Goal: Information Seeking & Learning: Learn about a topic

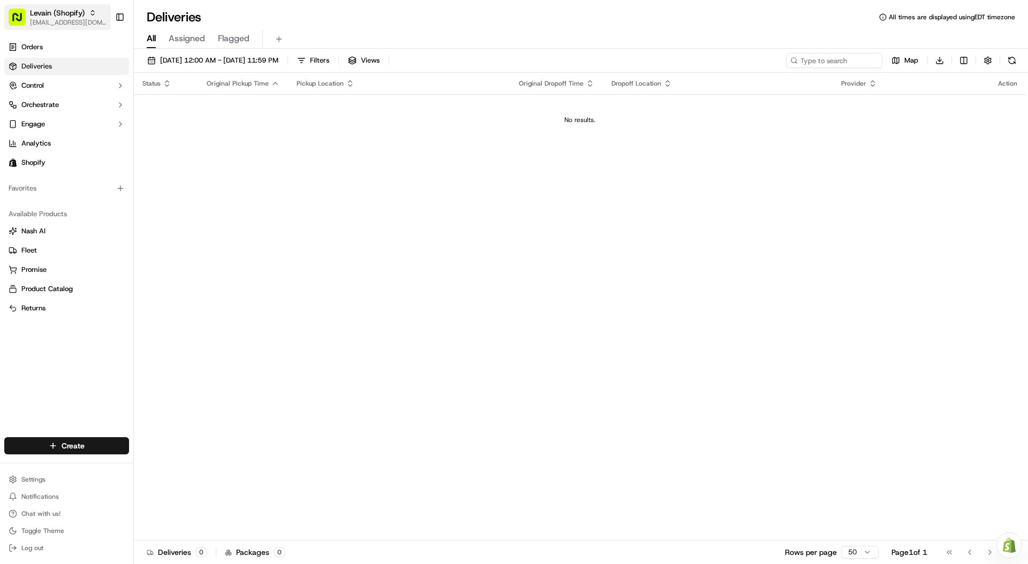
click at [89, 13] on icon "button" at bounding box center [92, 12] width 7 height 7
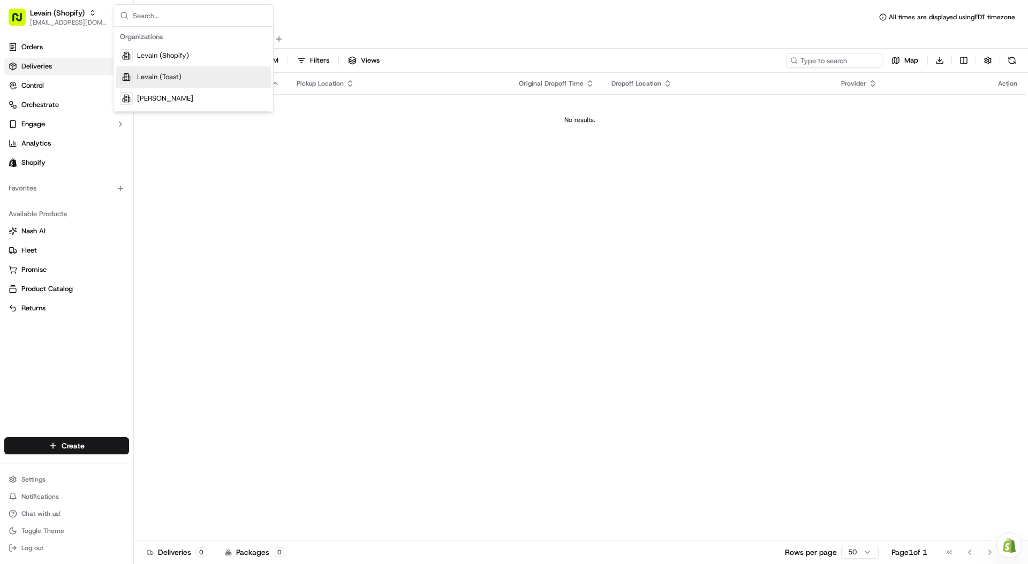
click at [157, 74] on span "Levain (Toast)" at bounding box center [159, 77] width 44 height 10
click at [580, 230] on div "Status Original Pickup Time Pickup Location Original Dropoff Time Dropoff Locat…" at bounding box center [580, 307] width 892 height 468
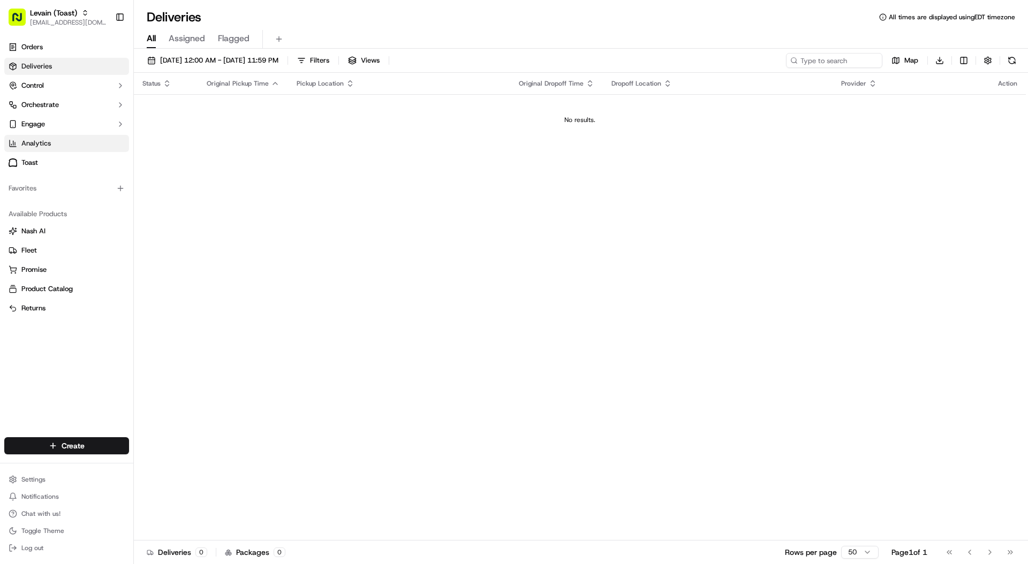
click at [25, 141] on span "Analytics" at bounding box center [35, 144] width 29 height 10
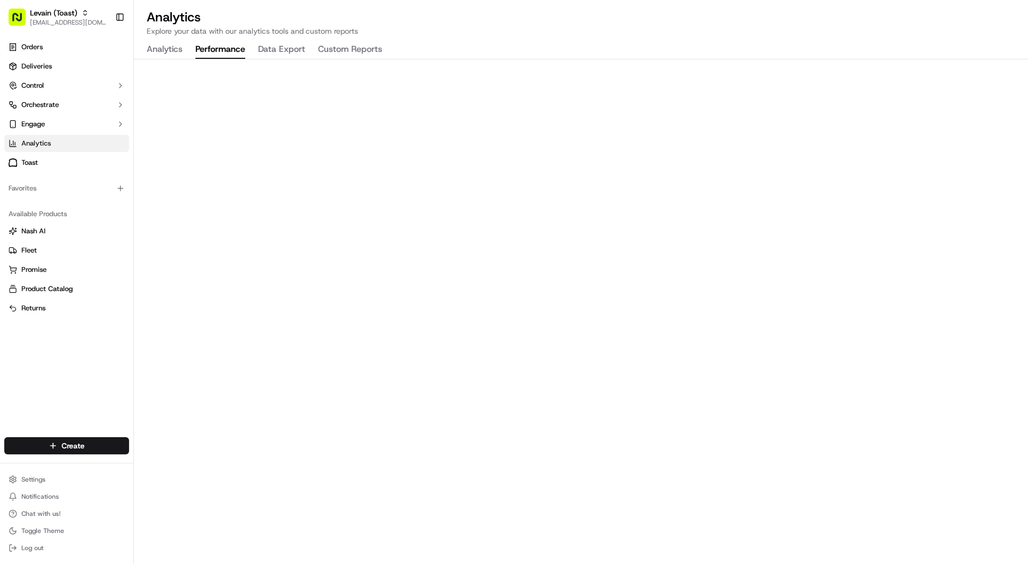
drag, startPoint x: 208, startPoint y: 49, endPoint x: 277, endPoint y: 48, distance: 69.0
click at [208, 49] on button "Performance" at bounding box center [220, 50] width 50 height 18
click at [297, 48] on button "Data Export" at bounding box center [281, 50] width 47 height 18
click at [366, 50] on button "Custom Reports" at bounding box center [350, 50] width 64 height 18
click at [272, 48] on button "Data Export" at bounding box center [281, 50] width 47 height 18
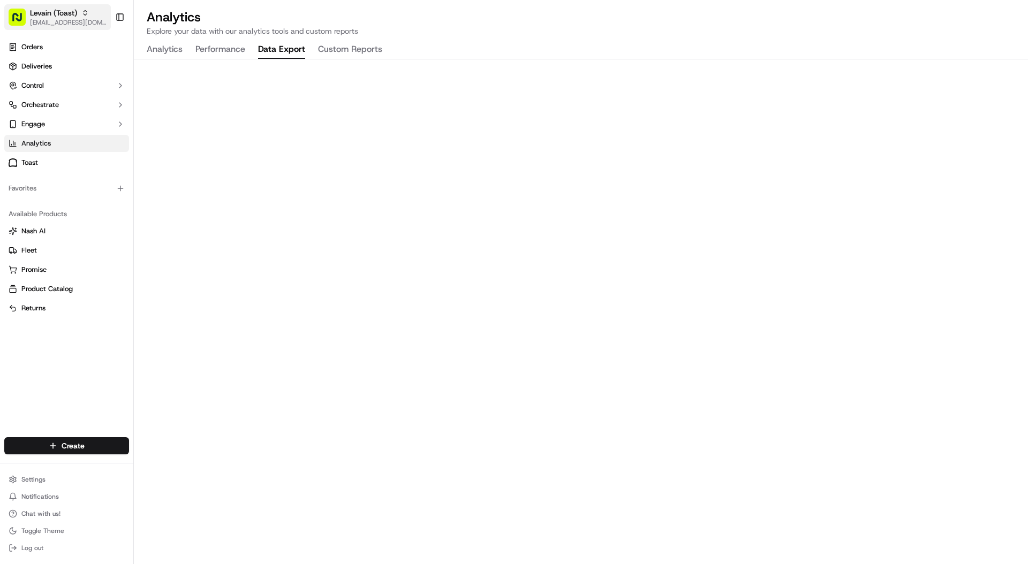
click at [55, 15] on span "Levain (Toast)" at bounding box center [53, 12] width 47 height 11
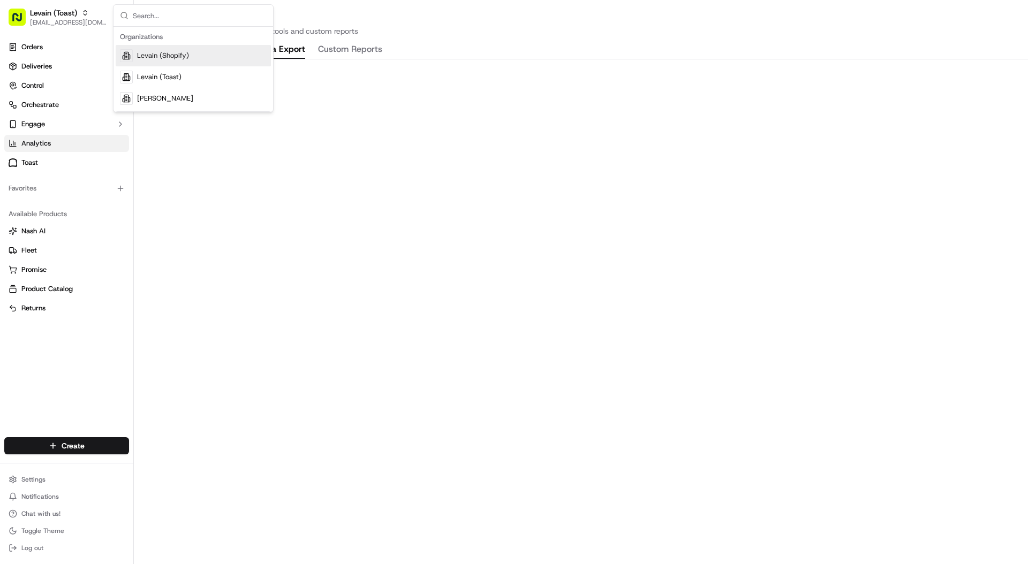
click at [163, 62] on div "Levain (Shopify)" at bounding box center [193, 55] width 155 height 21
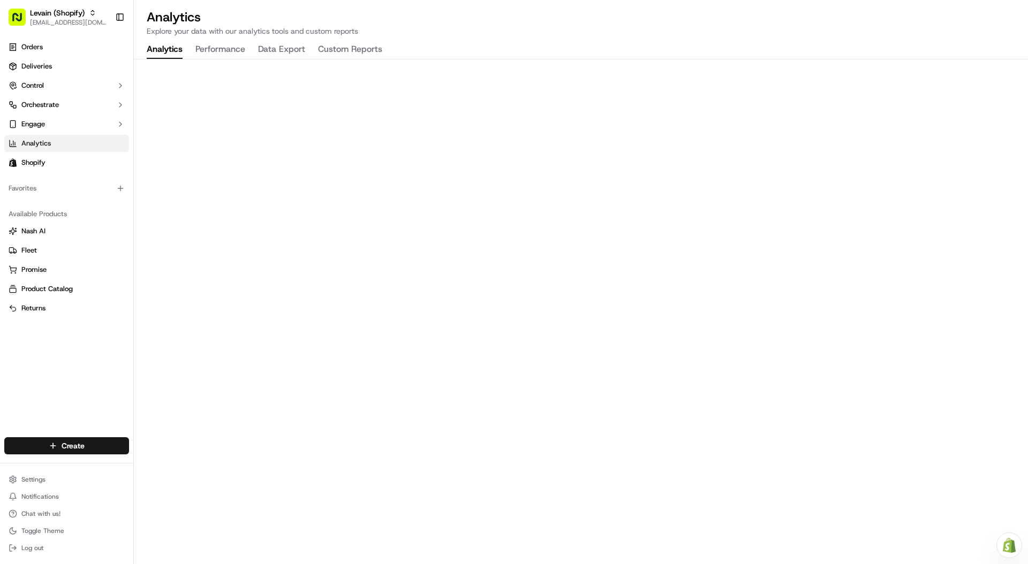
click at [278, 50] on button "Data Export" at bounding box center [281, 50] width 47 height 18
